Goal: Find specific page/section

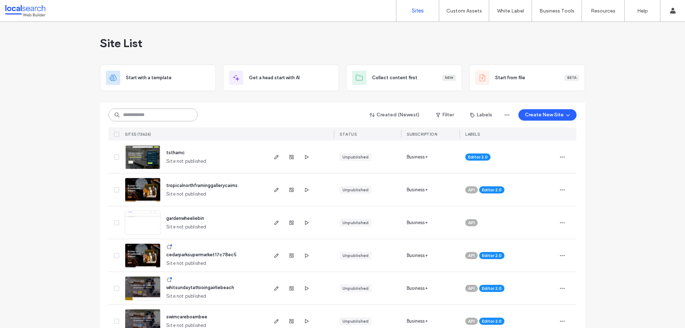
click at [164, 110] on input at bounding box center [152, 114] width 89 height 13
paste input "********"
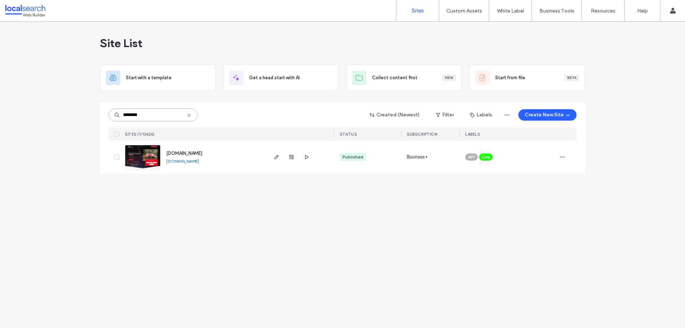
type input "********"
click at [144, 155] on img at bounding box center [142, 169] width 35 height 49
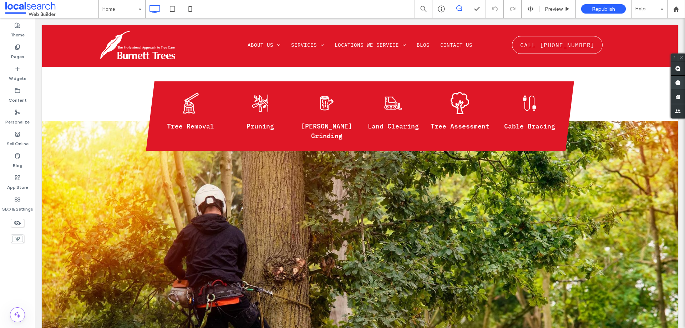
click at [679, 82] on use at bounding box center [678, 83] width 6 height 6
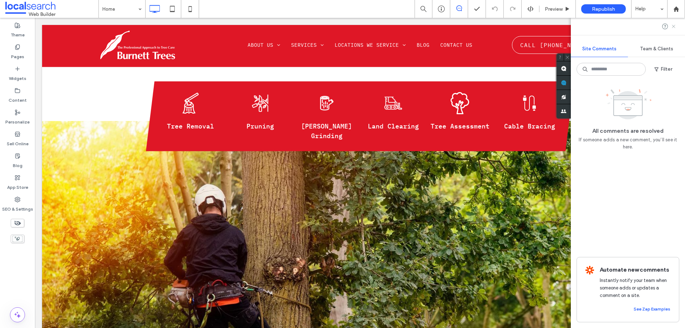
click at [671, 26] on icon at bounding box center [674, 27] width 6 height 6
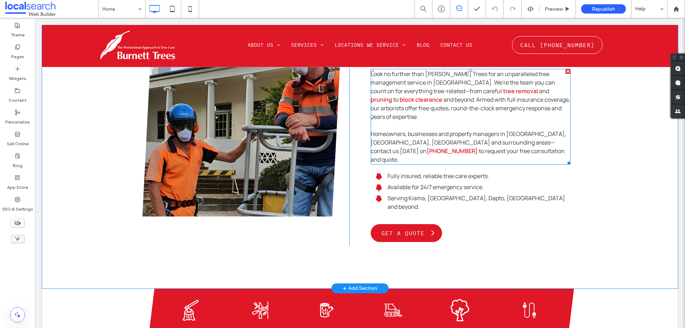
scroll to position [428, 0]
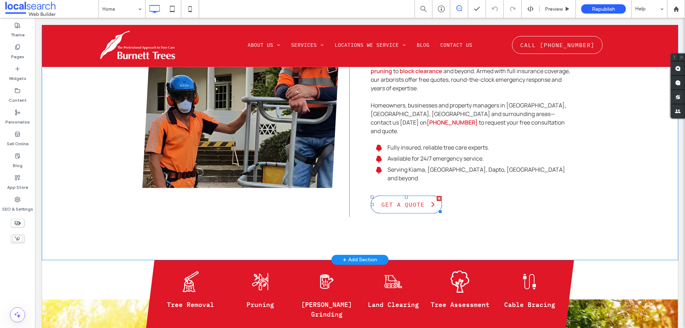
click at [404, 197] on span "Get a Quote" at bounding box center [403, 204] width 50 height 14
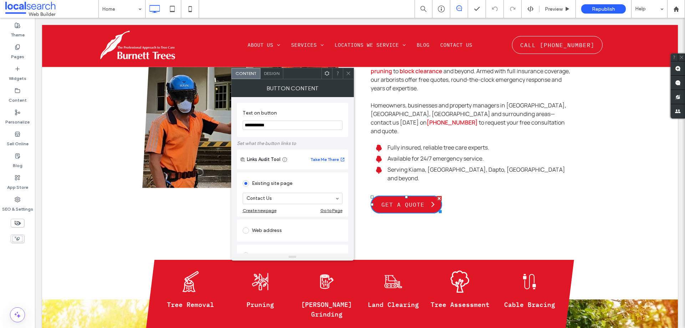
click at [501, 185] on div "Expert Tree Care Solutions Look no further than Burnett Trees for an unparallel…" at bounding box center [466, 102] width 207 height 229
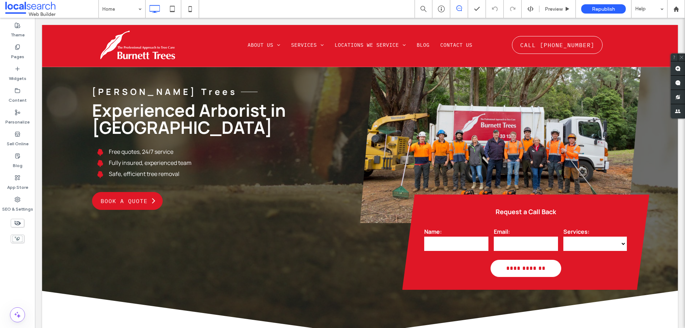
scroll to position [36, 0]
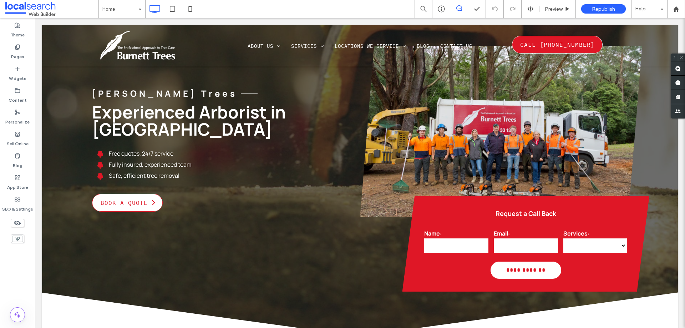
click at [129, 195] on span "Book a Quote" at bounding box center [124, 202] width 54 height 14
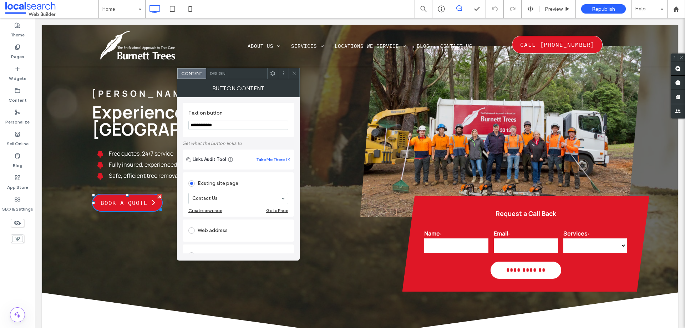
click at [355, 242] on div "Burnett Trees Experienced Arborist in Kiama Free quotes, 24/7 service Fully ins…" at bounding box center [211, 173] width 296 height 238
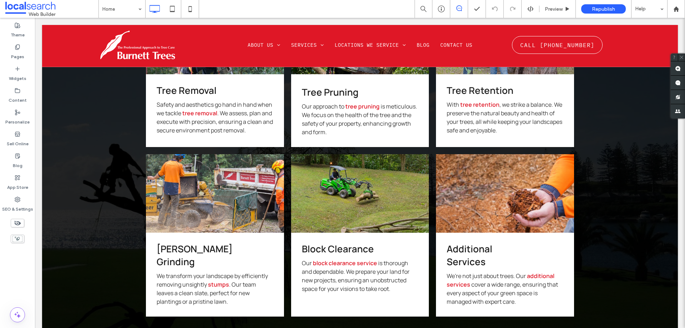
scroll to position [1284, 0]
